Goal: Navigation & Orientation: Find specific page/section

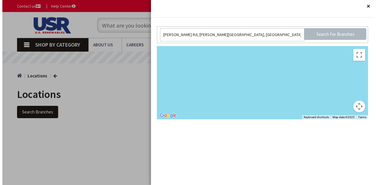
scroll to position [88, 0]
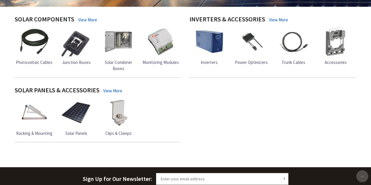
scroll to position [235, 0]
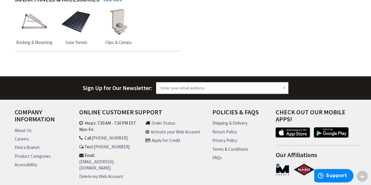
click at [35, 145] on link "Find a Branch" at bounding box center [27, 147] width 25 height 6
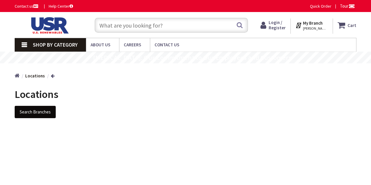
click at [46, 114] on button "Search Branches" at bounding box center [35, 112] width 41 height 12
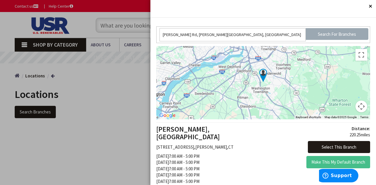
click at [317, 33] on input "Search For Branches" at bounding box center [337, 34] width 63 height 12
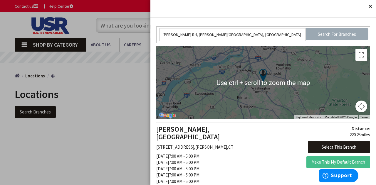
scroll to position [29, 0]
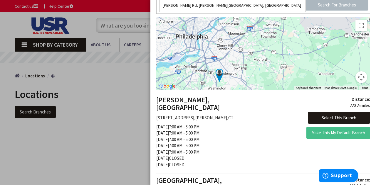
drag, startPoint x: 293, startPoint y: 62, endPoint x: 242, endPoint y: 93, distance: 59.2
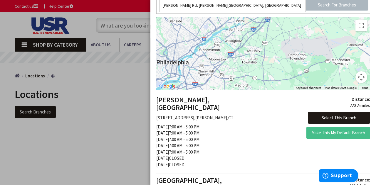
drag, startPoint x: 261, startPoint y: 58, endPoint x: 238, endPoint y: 99, distance: 47.3
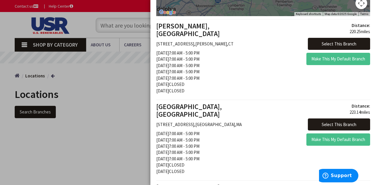
scroll to position [117, 0]
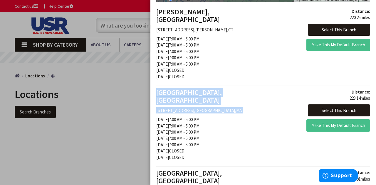
drag, startPoint x: 273, startPoint y: 49, endPoint x: 229, endPoint y: 120, distance: 83.6
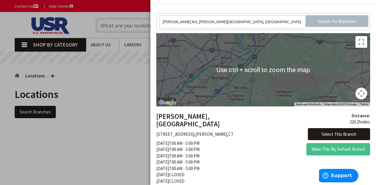
scroll to position [0, 0]
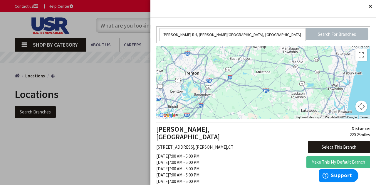
drag, startPoint x: 257, startPoint y: 93, endPoint x: 236, endPoint y: 115, distance: 31.2
click at [235, 116] on div at bounding box center [263, 82] width 214 height 73
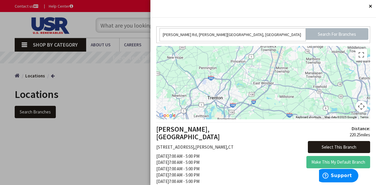
drag, startPoint x: 274, startPoint y: 95, endPoint x: 282, endPoint y: 102, distance: 10.5
click at [282, 102] on div at bounding box center [263, 82] width 214 height 73
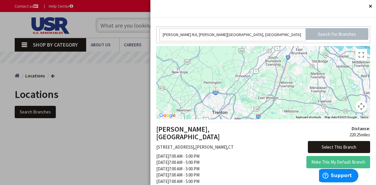
drag, startPoint x: 278, startPoint y: 95, endPoint x: 287, endPoint y: 91, distance: 9.2
click at [287, 92] on div at bounding box center [263, 82] width 214 height 73
